Goal: Transaction & Acquisition: Purchase product/service

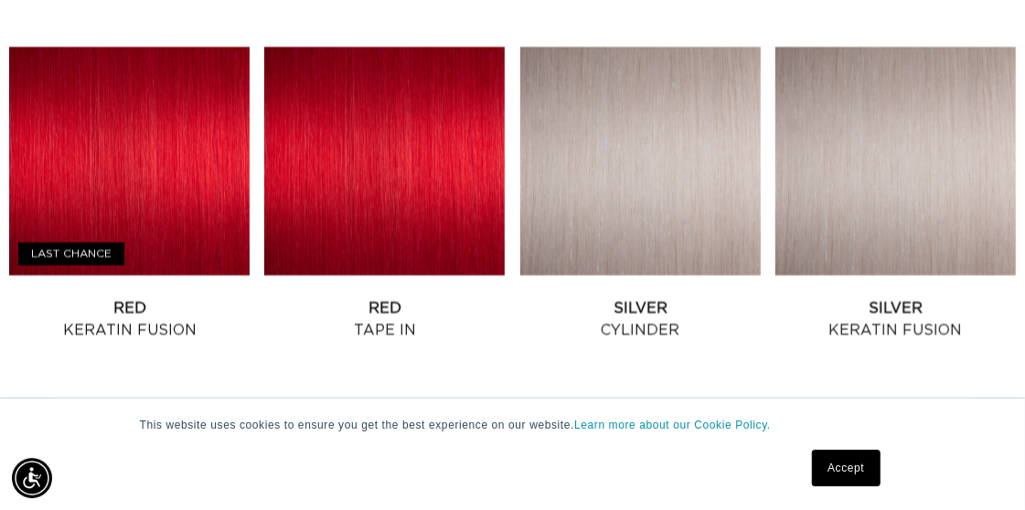
scroll to position [2096, 0]
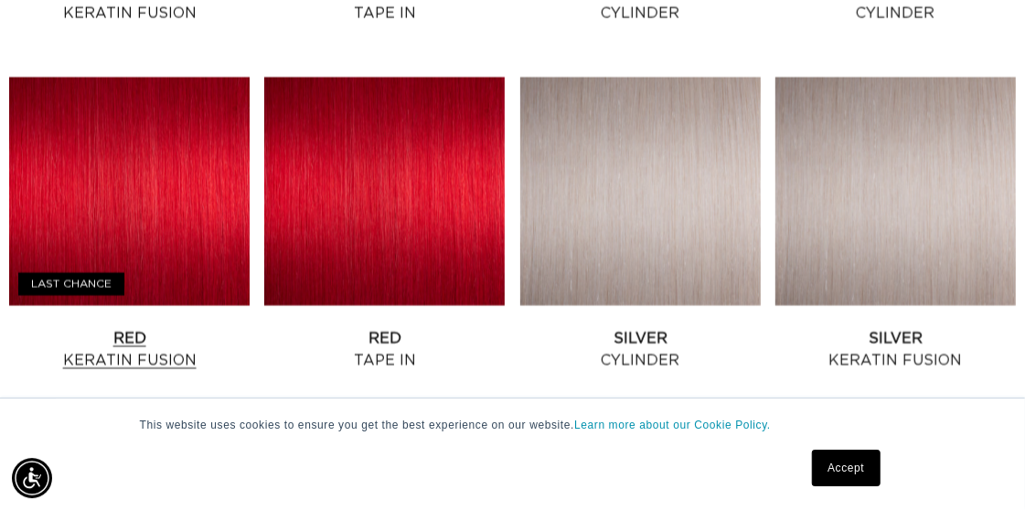
click at [160, 327] on link "Red Keratin Fusion" at bounding box center [129, 349] width 241 height 44
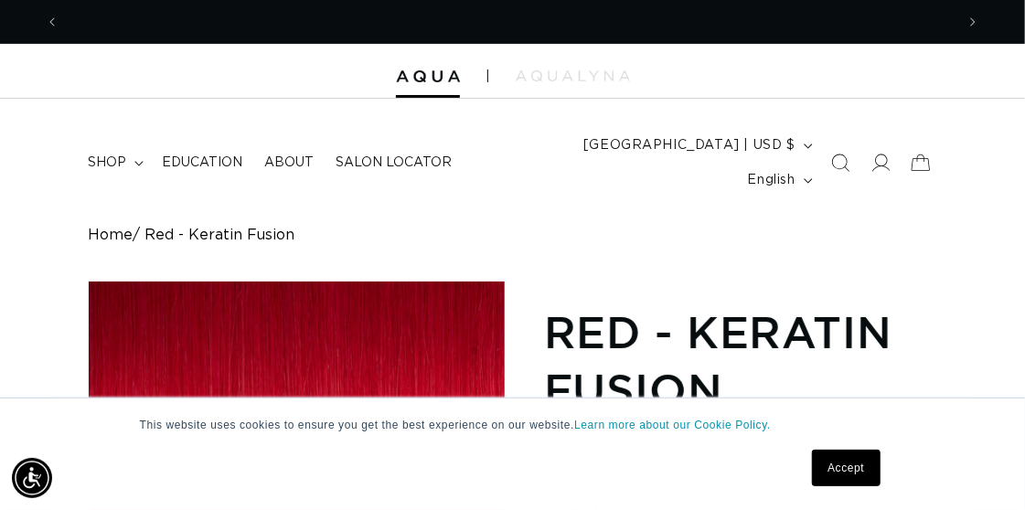
scroll to position [0, 1791]
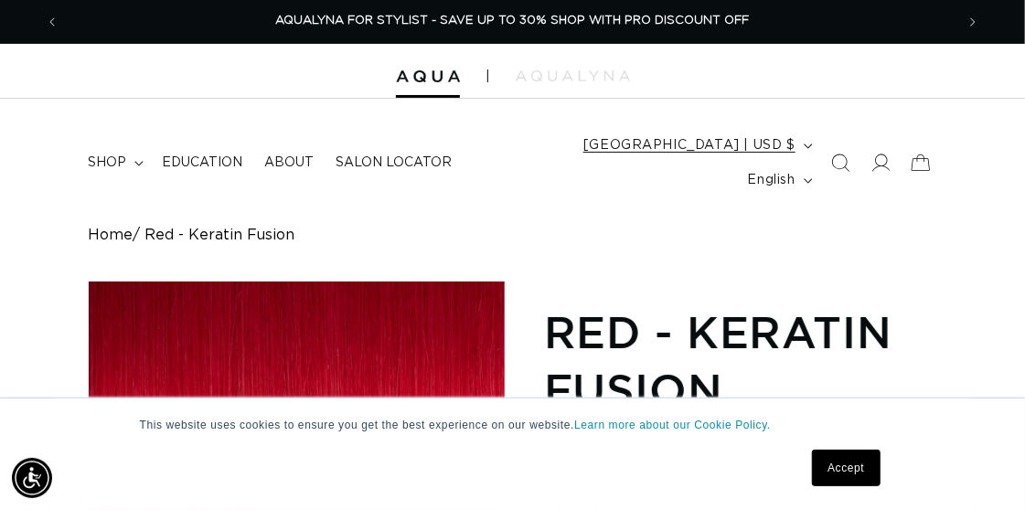
click at [694, 152] on button "United States | USD $" at bounding box center [697, 145] width 248 height 35
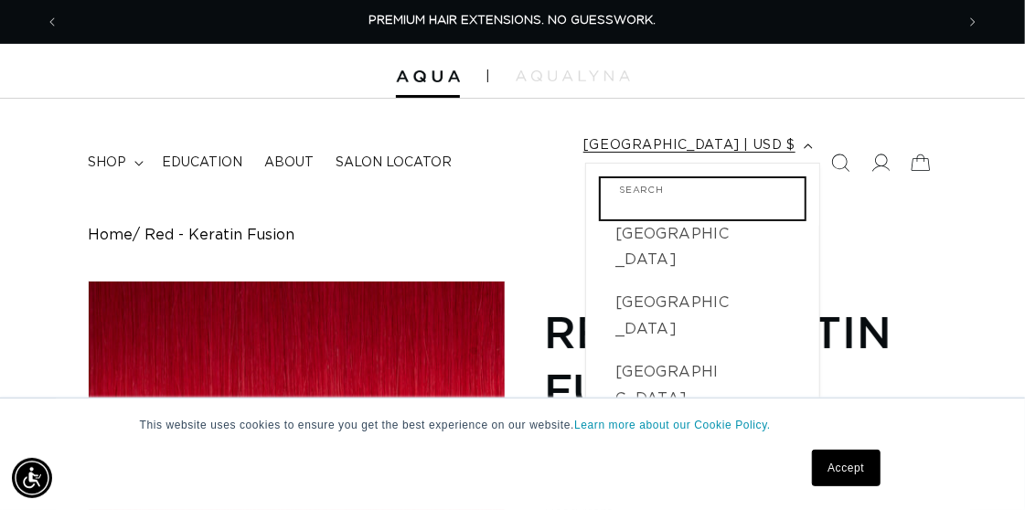
scroll to position [485, 0]
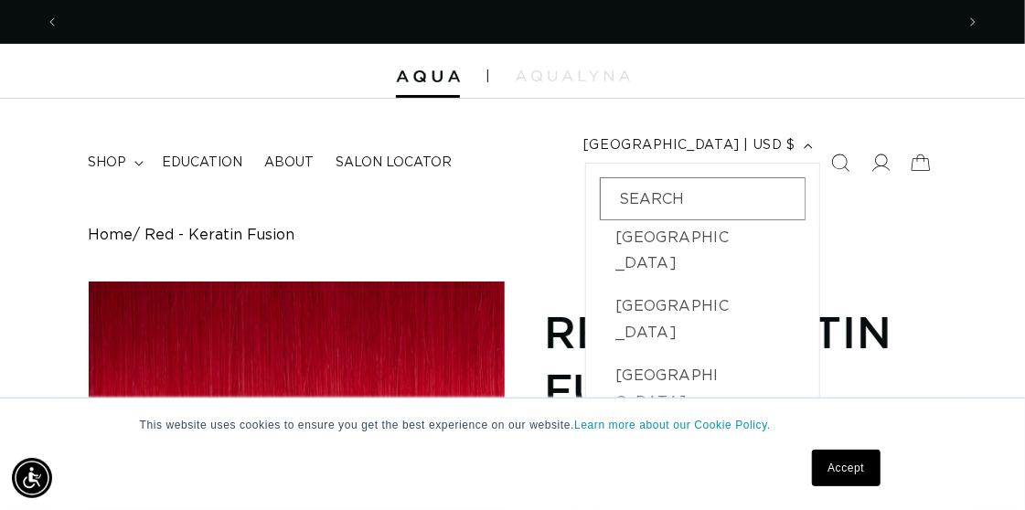
click at [616, 475] on span "[GEOGRAPHIC_DATA]" at bounding box center [675, 501] width 119 height 53
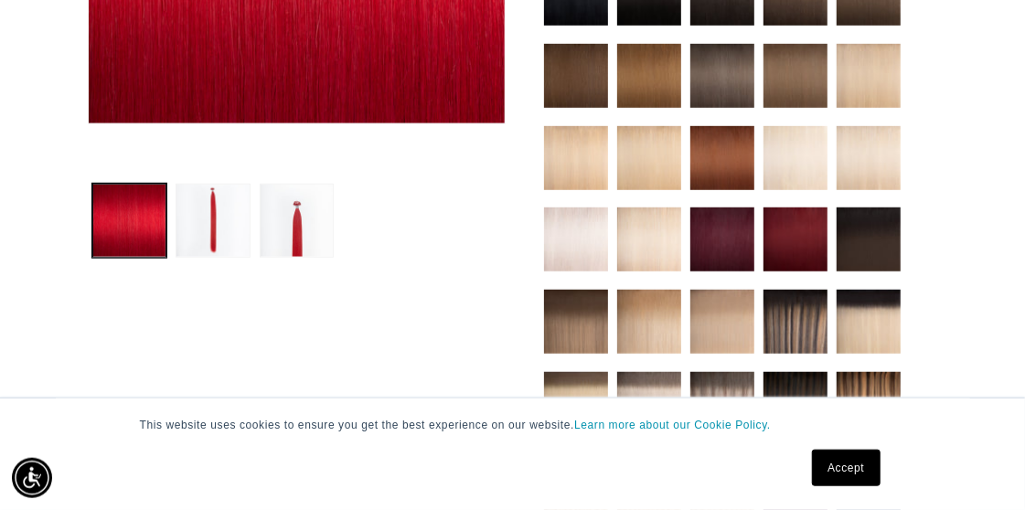
scroll to position [0, 895]
click at [852, 401] on div "This website uses cookies to ensure you get the best experience on our website.…" at bounding box center [513, 455] width 915 height 112
click at [798, 248] on img at bounding box center [796, 240] width 64 height 64
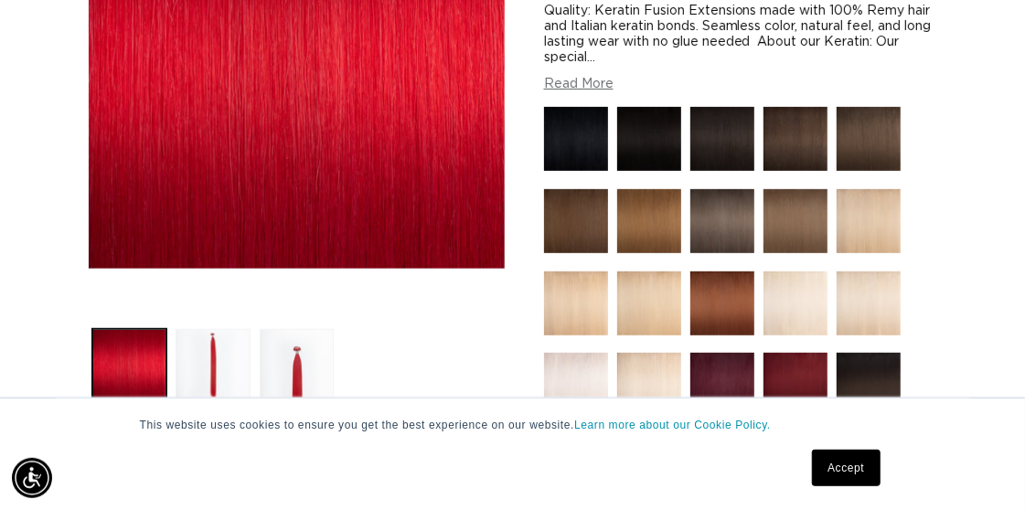
scroll to position [347, 0]
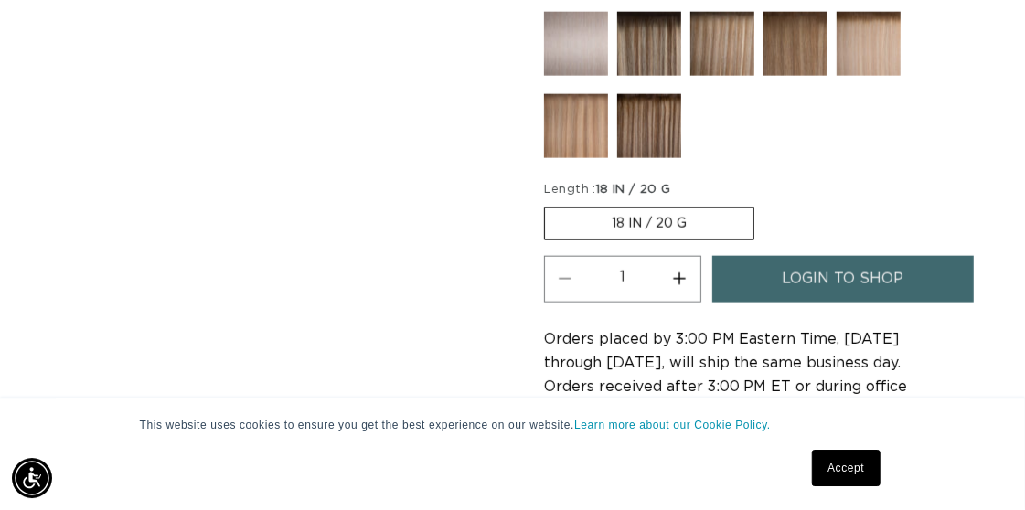
scroll to position [1155, 0]
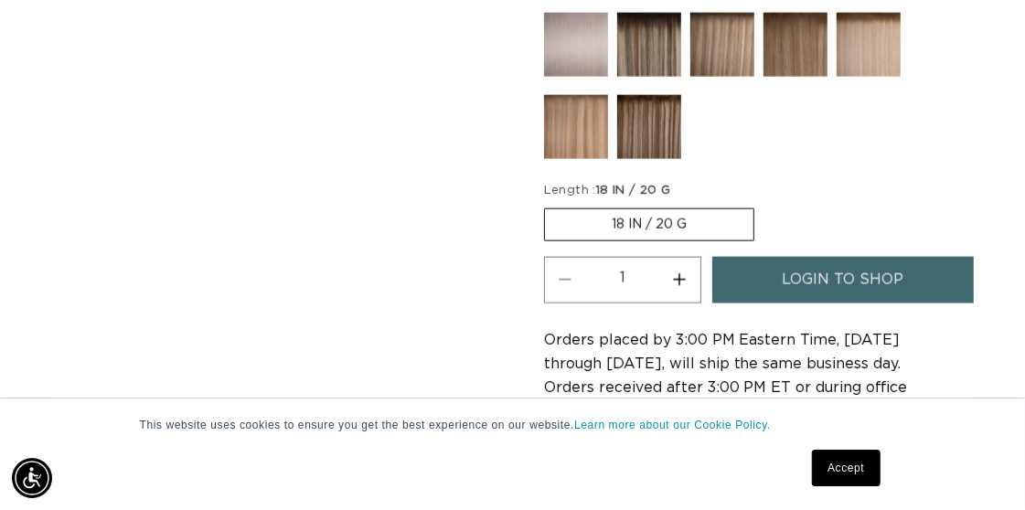
click at [747, 273] on link "login to shop" at bounding box center [844, 279] width 262 height 47
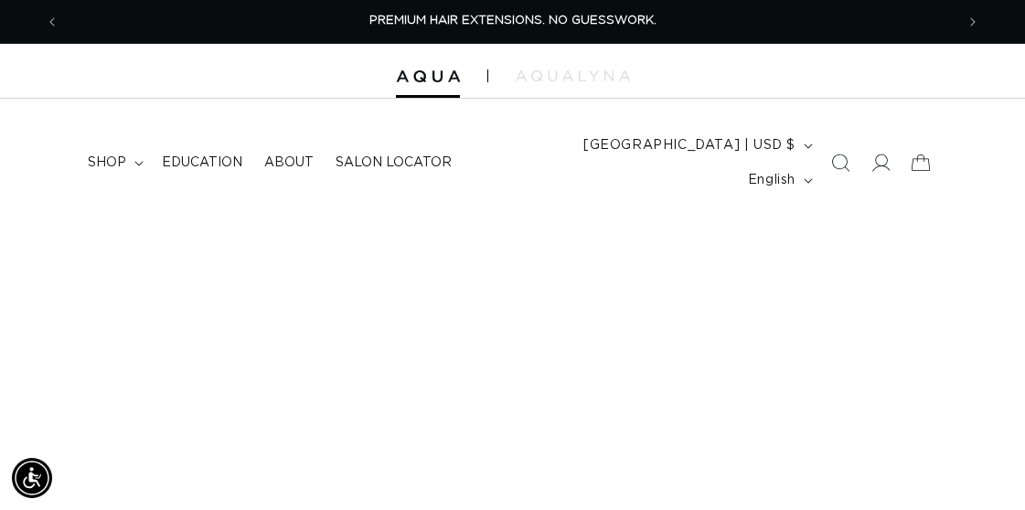
scroll to position [2095, 0]
